Goal: Transaction & Acquisition: Purchase product/service

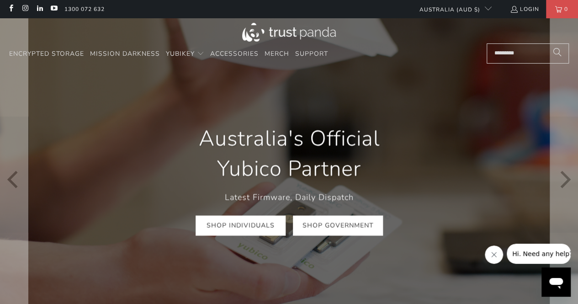
click at [343, 232] on link "Shop Government" at bounding box center [338, 225] width 90 height 21
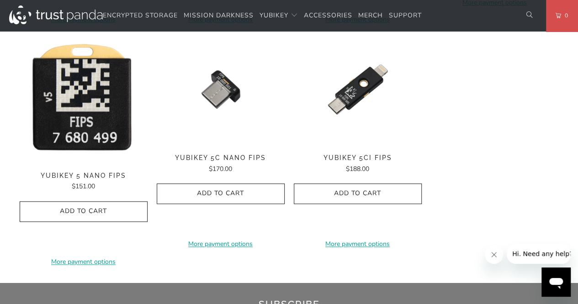
scroll to position [577, 0]
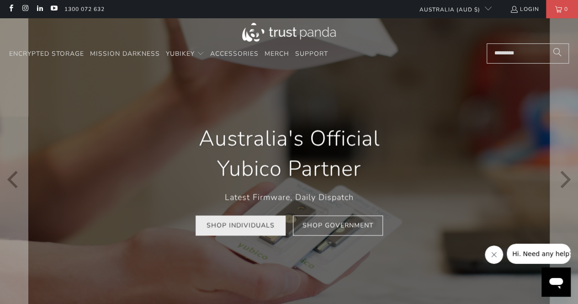
click at [228, 228] on link "Shop Individuals" at bounding box center [241, 225] width 90 height 21
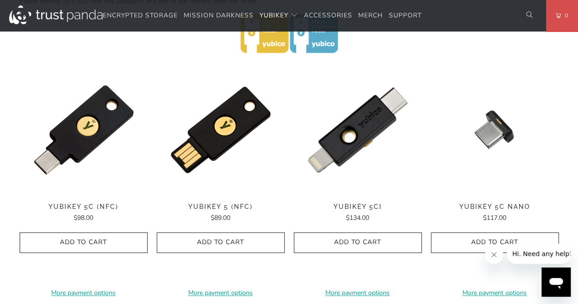
scroll to position [437, 0]
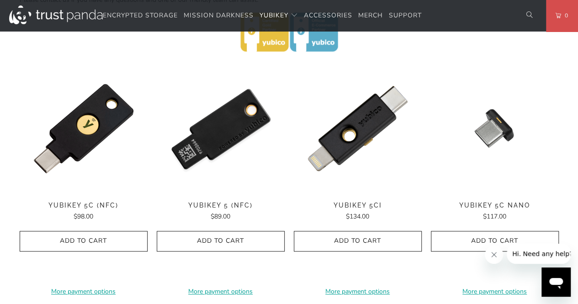
click at [208, 145] on img at bounding box center [221, 128] width 128 height 128
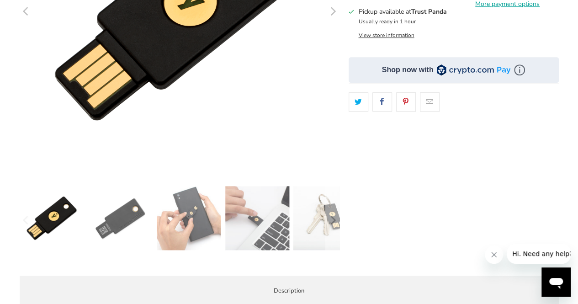
scroll to position [165, 0]
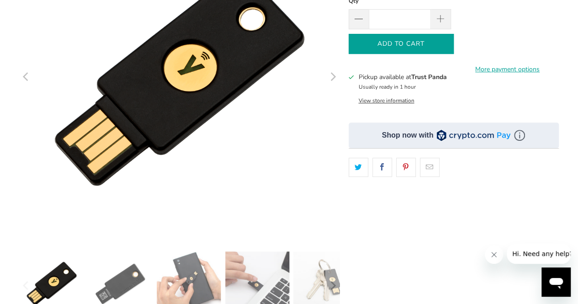
click at [402, 39] on icon "button" at bounding box center [401, 44] width 15 height 15
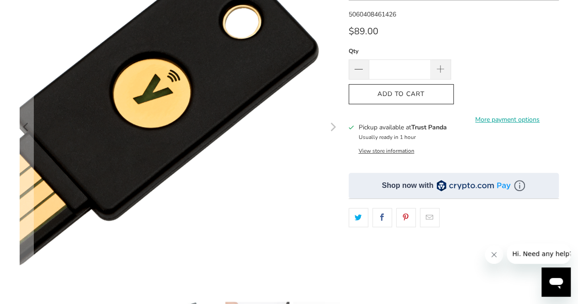
scroll to position [0, 0]
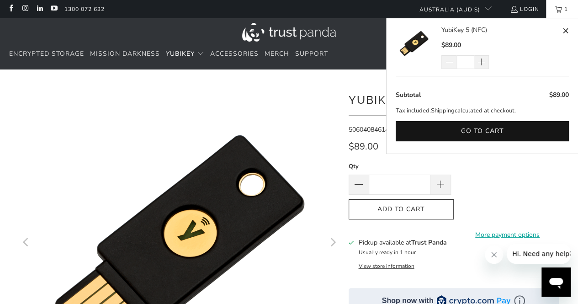
click at [552, 7] on link "1" at bounding box center [562, 9] width 32 height 18
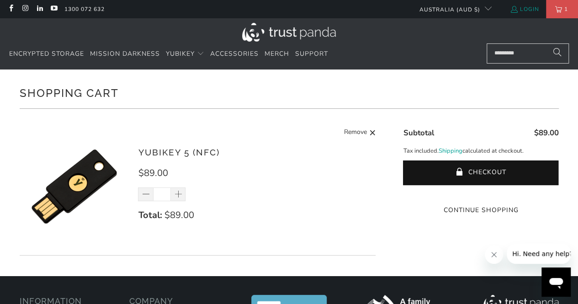
click at [538, 13] on link "Login" at bounding box center [524, 9] width 29 height 10
click at [146, 195] on span at bounding box center [146, 194] width 9 height 9
type input "*"
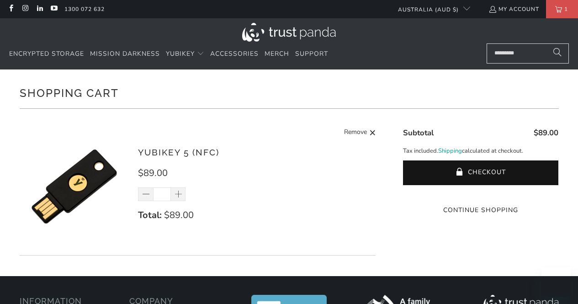
click at [451, 176] on button "Checkout" at bounding box center [480, 172] width 155 height 25
